Goal: Information Seeking & Learning: Learn about a topic

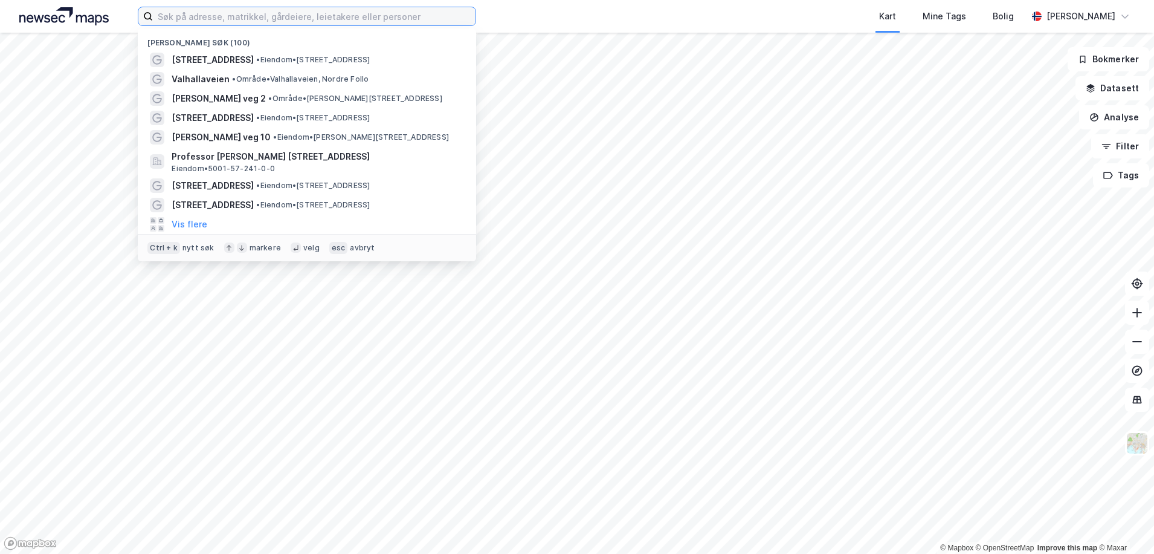
click at [300, 16] on input at bounding box center [314, 16] width 323 height 18
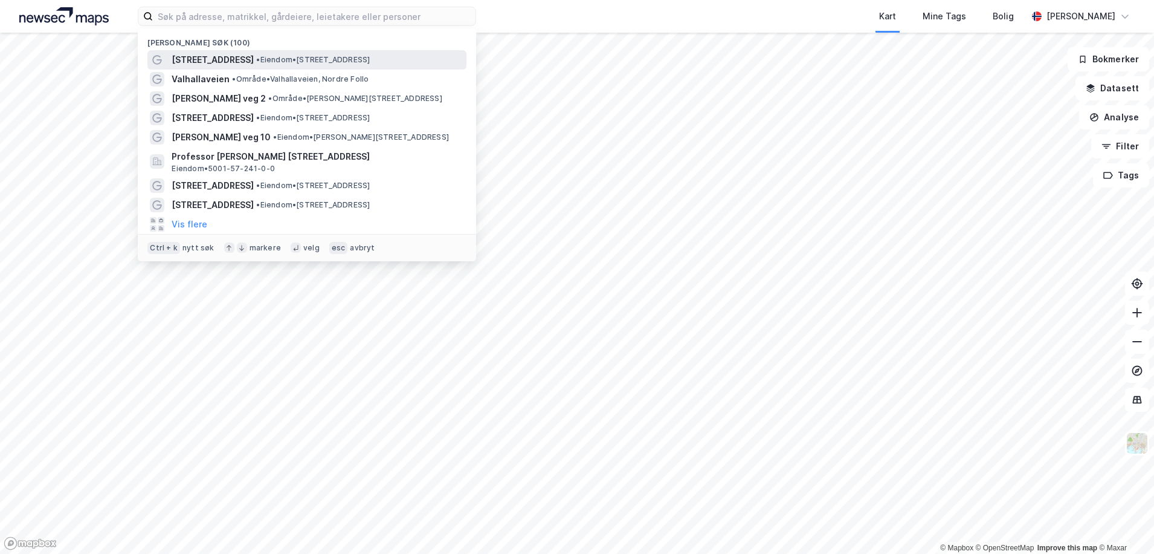
click at [280, 57] on span "• Eiendom • [STREET_ADDRESS]" at bounding box center [313, 60] width 114 height 10
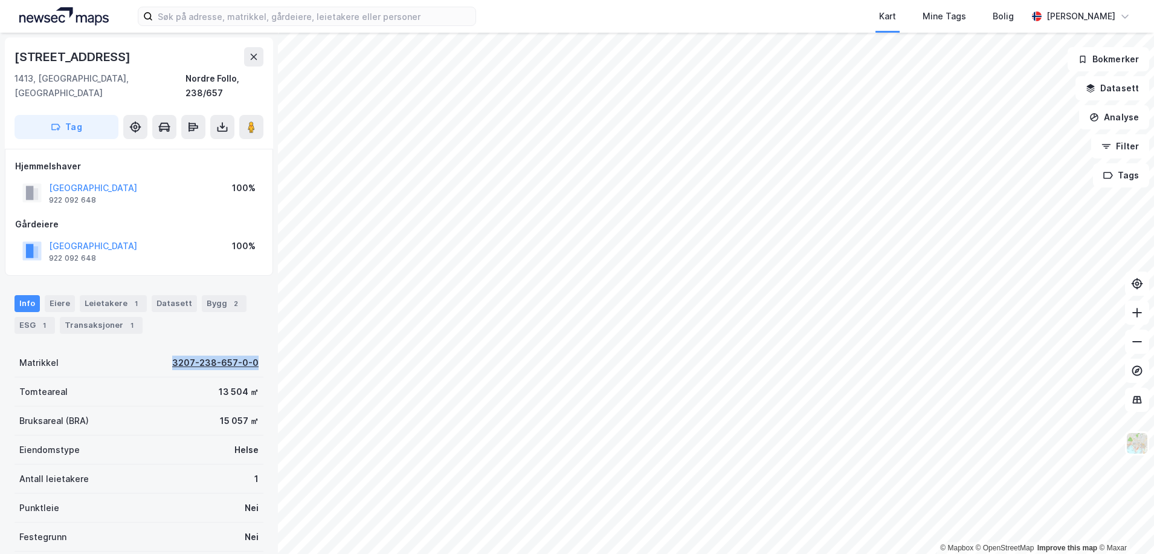
drag, startPoint x: 160, startPoint y: 346, endPoint x: 247, endPoint y: 354, distance: 88.0
click at [247, 354] on div "Matrikkel 3207-238-657-0-0" at bounding box center [139, 362] width 249 height 29
copy div "3207-238-657-0-0"
click at [283, 28] on div "Kart Mine Tags Bolig [PERSON_NAME]" at bounding box center [577, 16] width 1154 height 33
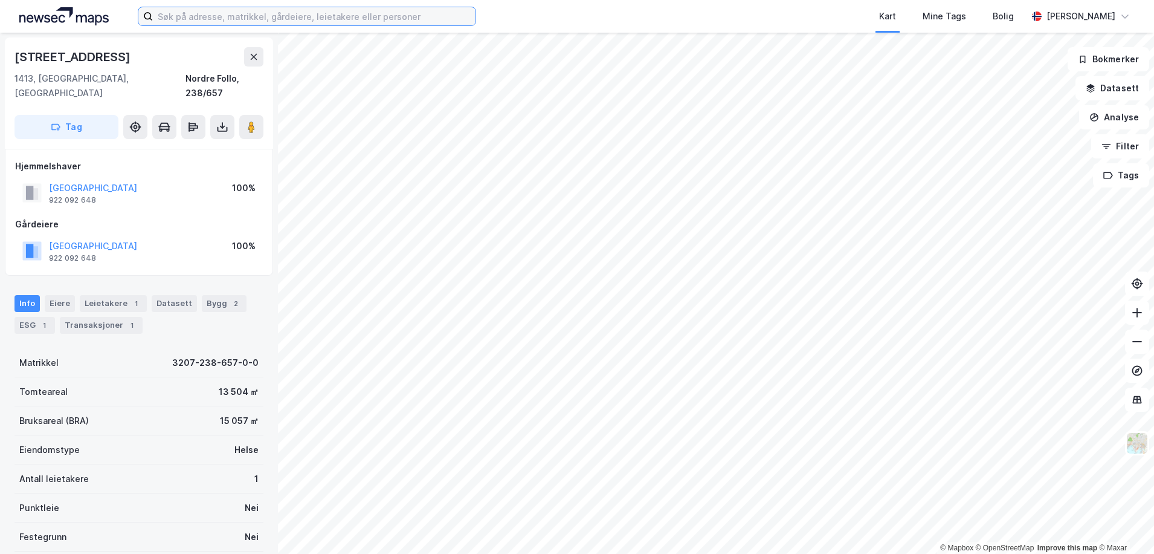
click at [285, 22] on input at bounding box center [314, 16] width 323 height 18
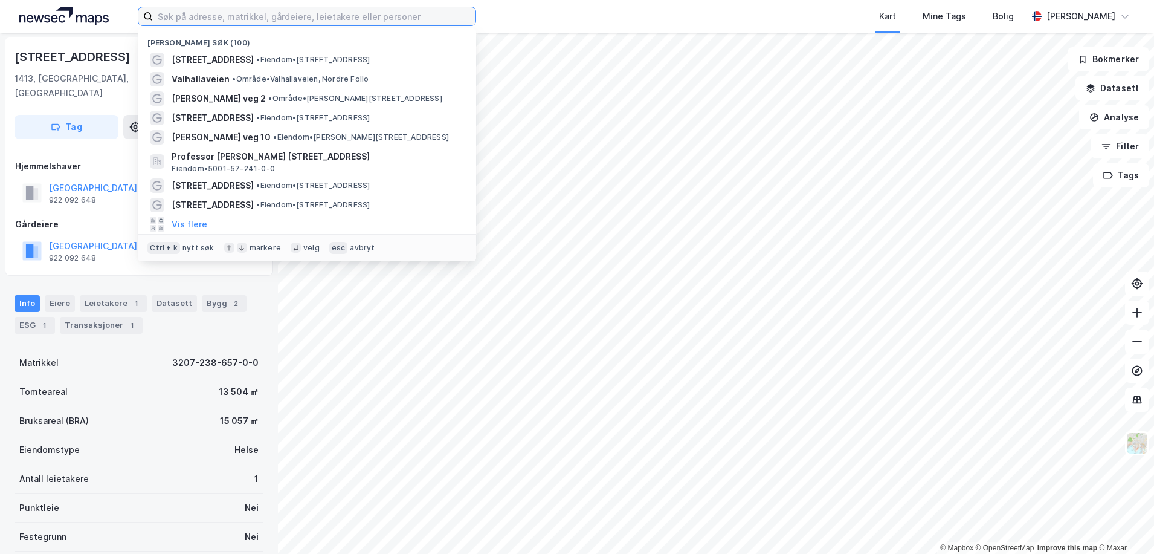
paste input "3207-238-657-0-0"
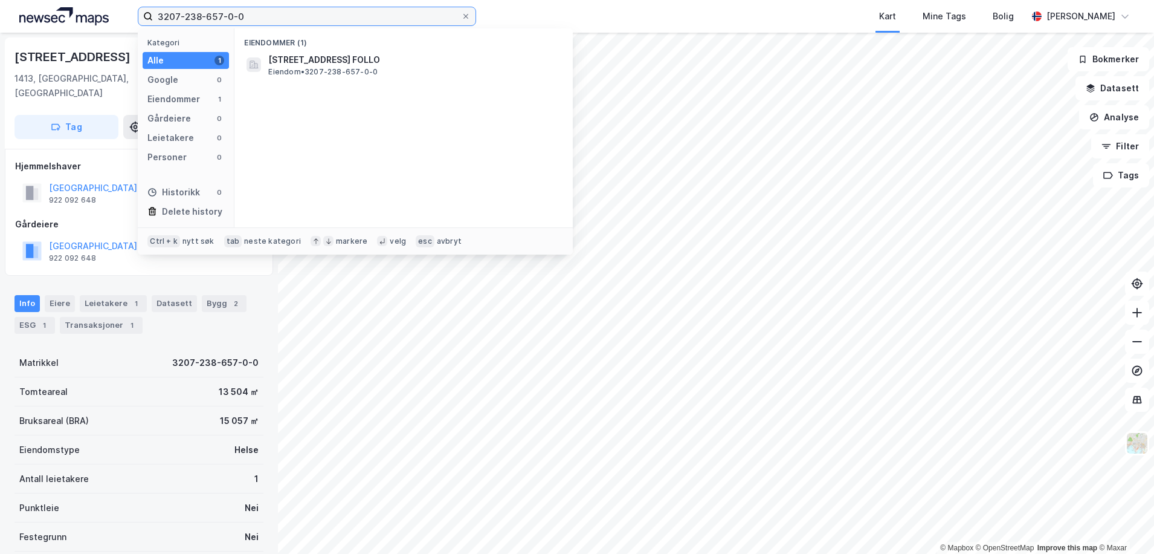
drag, startPoint x: 221, startPoint y: 18, endPoint x: 208, endPoint y: 24, distance: 14.6
click at [208, 24] on input "3207-238-657-0-0" at bounding box center [307, 16] width 308 height 18
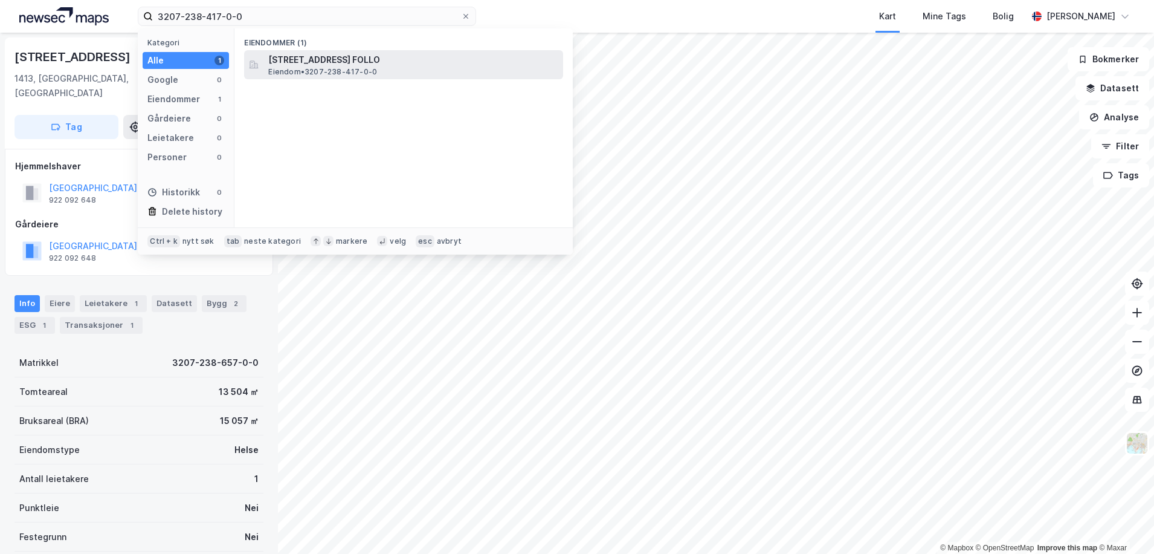
click at [312, 73] on span "Eiendom • 3207-238-417-0-0" at bounding box center [322, 72] width 109 height 10
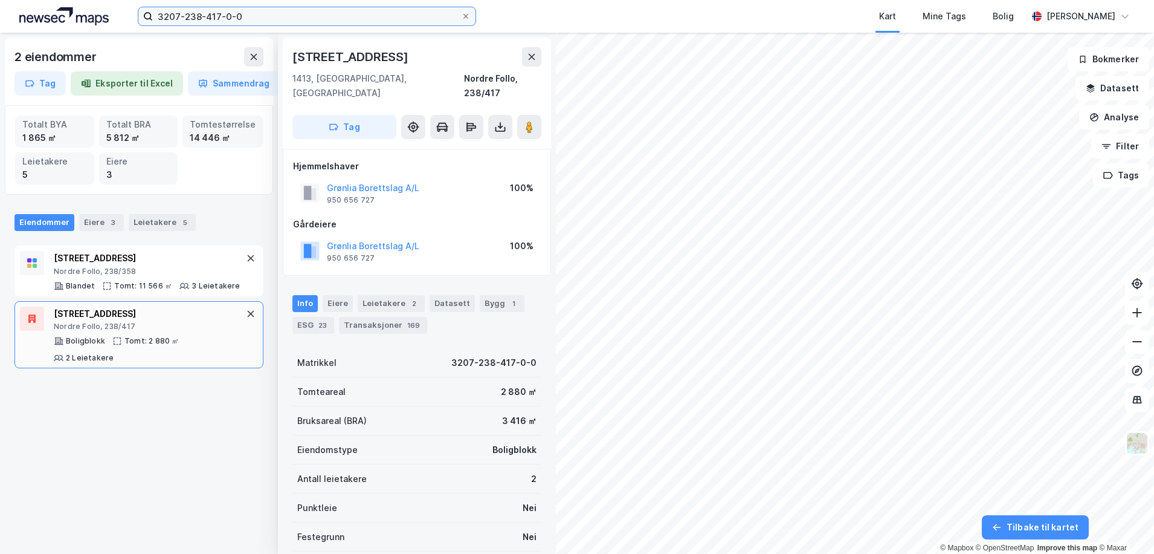
click at [363, 22] on input "3207-238-417-0-0" at bounding box center [307, 16] width 308 height 18
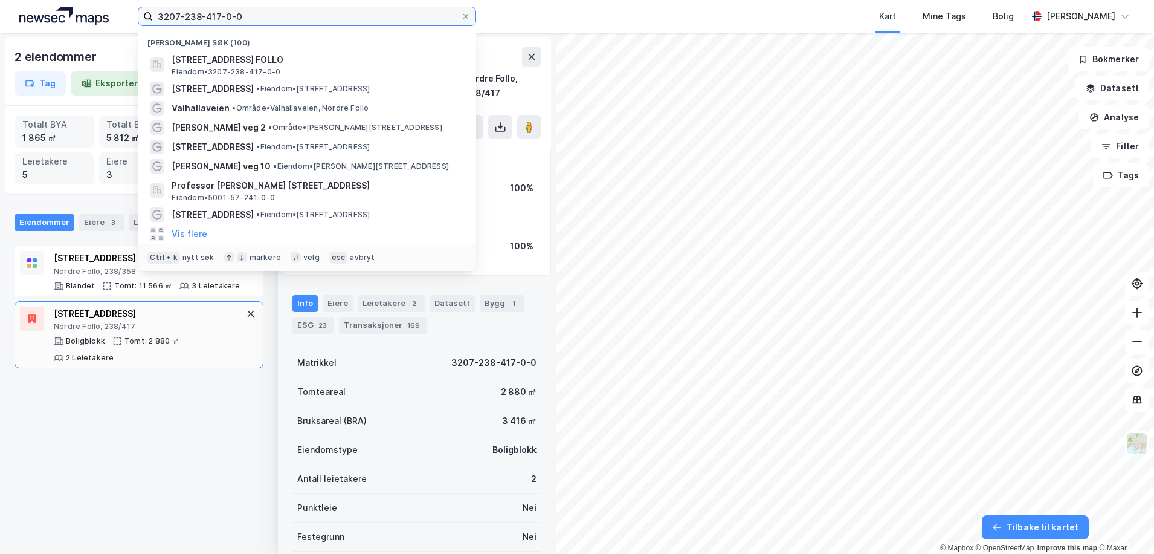
drag, startPoint x: 201, startPoint y: 17, endPoint x: 192, endPoint y: 24, distance: 12.1
click at [192, 24] on input "3207-238-417-0-0" at bounding box center [307, 16] width 308 height 18
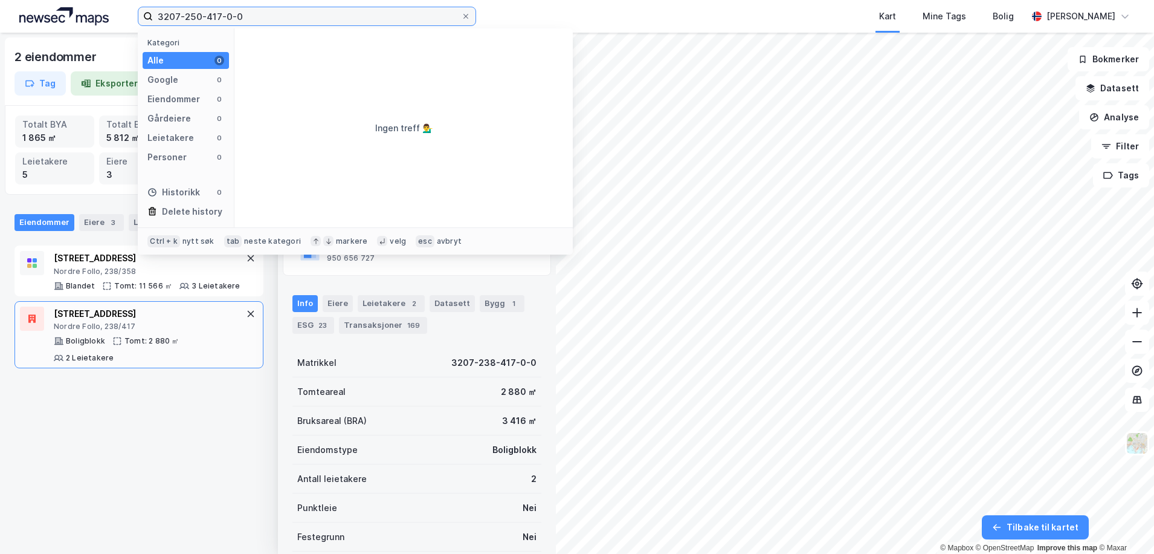
drag, startPoint x: 220, startPoint y: 21, endPoint x: 206, endPoint y: 22, distance: 14.6
click at [206, 22] on input "3207-250-417-0-0" at bounding box center [307, 16] width 308 height 18
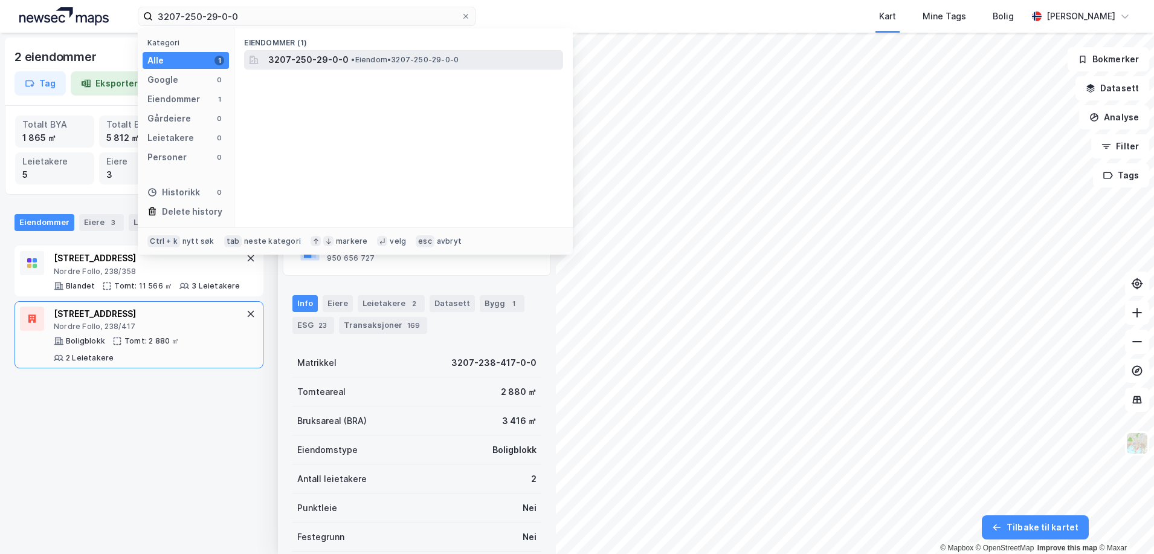
click at [366, 55] on span "• Eiendom • 3207-250-29-0-0" at bounding box center [405, 60] width 108 height 10
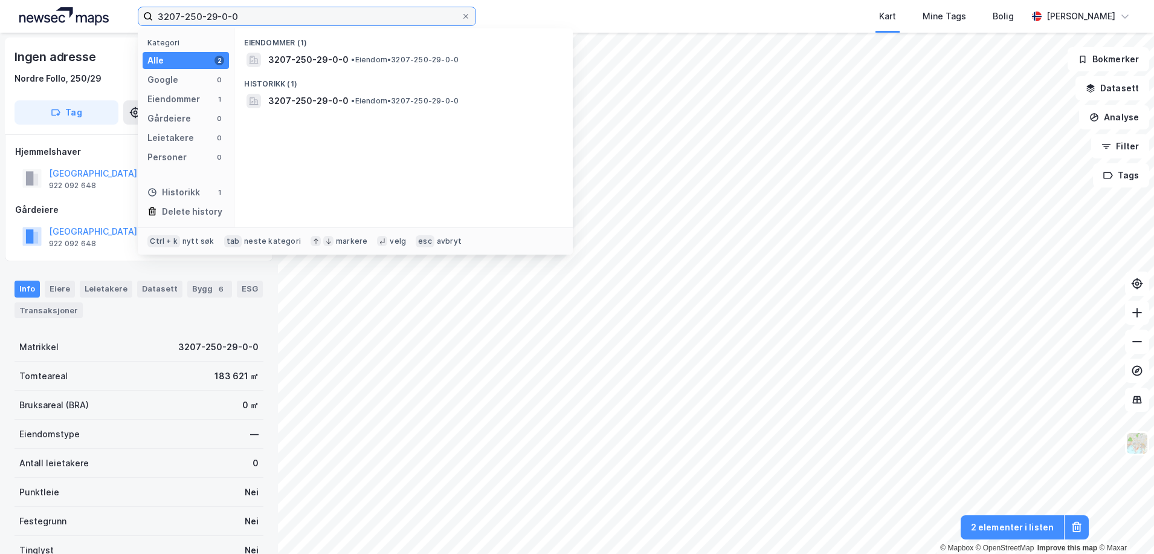
drag, startPoint x: 250, startPoint y: 13, endPoint x: 59, endPoint y: 25, distance: 191.4
click at [59, 25] on div "3207-250-29-0-0 Kategori Alle 2 Google 0 Eiendommer 1 Gårdeiere 0 Leietakere 0 …" at bounding box center [577, 16] width 1154 height 33
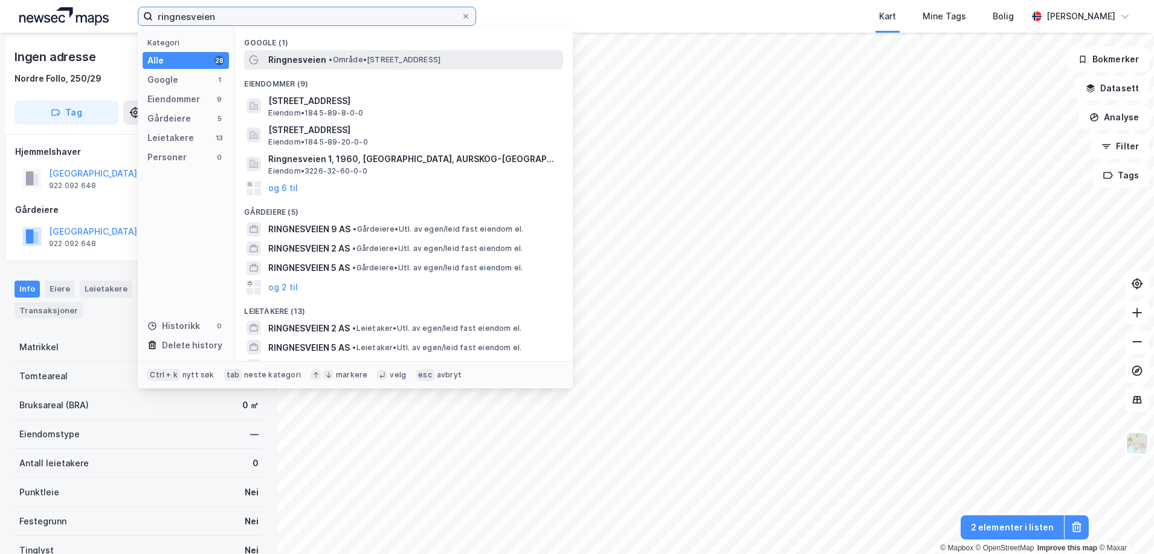
type input "ringnesveien"
click at [415, 56] on span "• Område • [STREET_ADDRESS]" at bounding box center [385, 60] width 112 height 10
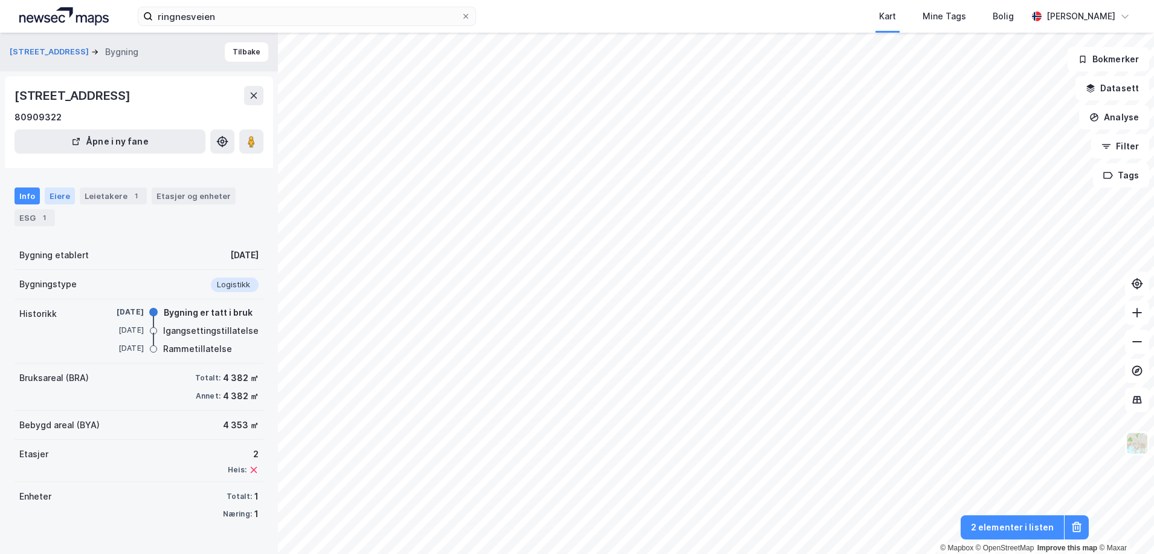
click at [57, 190] on div "Eiere" at bounding box center [60, 195] width 30 height 17
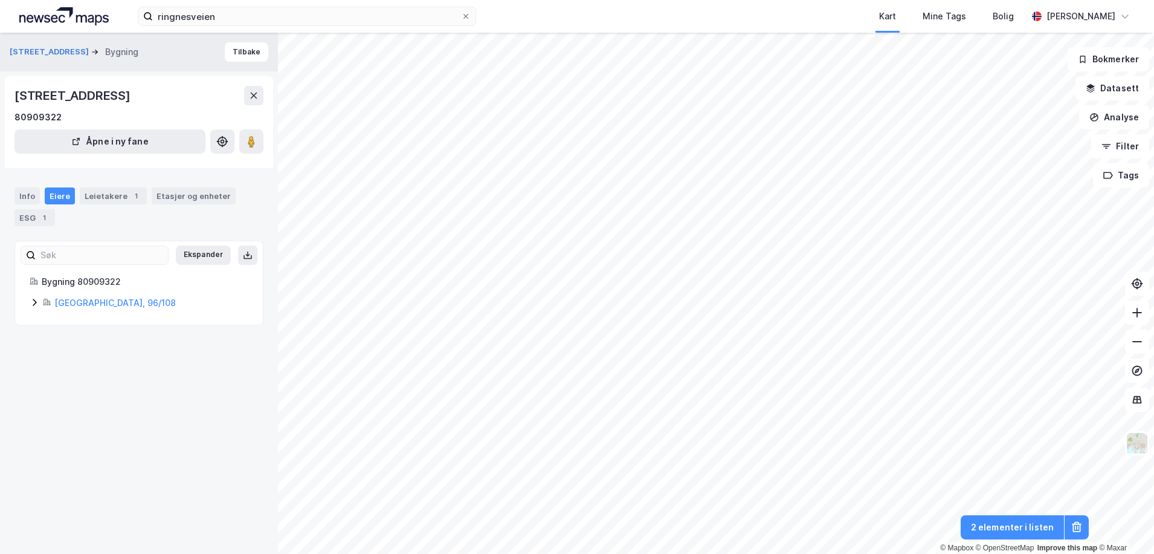
click at [36, 302] on icon at bounding box center [35, 302] width 4 height 7
